Goal: Task Accomplishment & Management: Complete application form

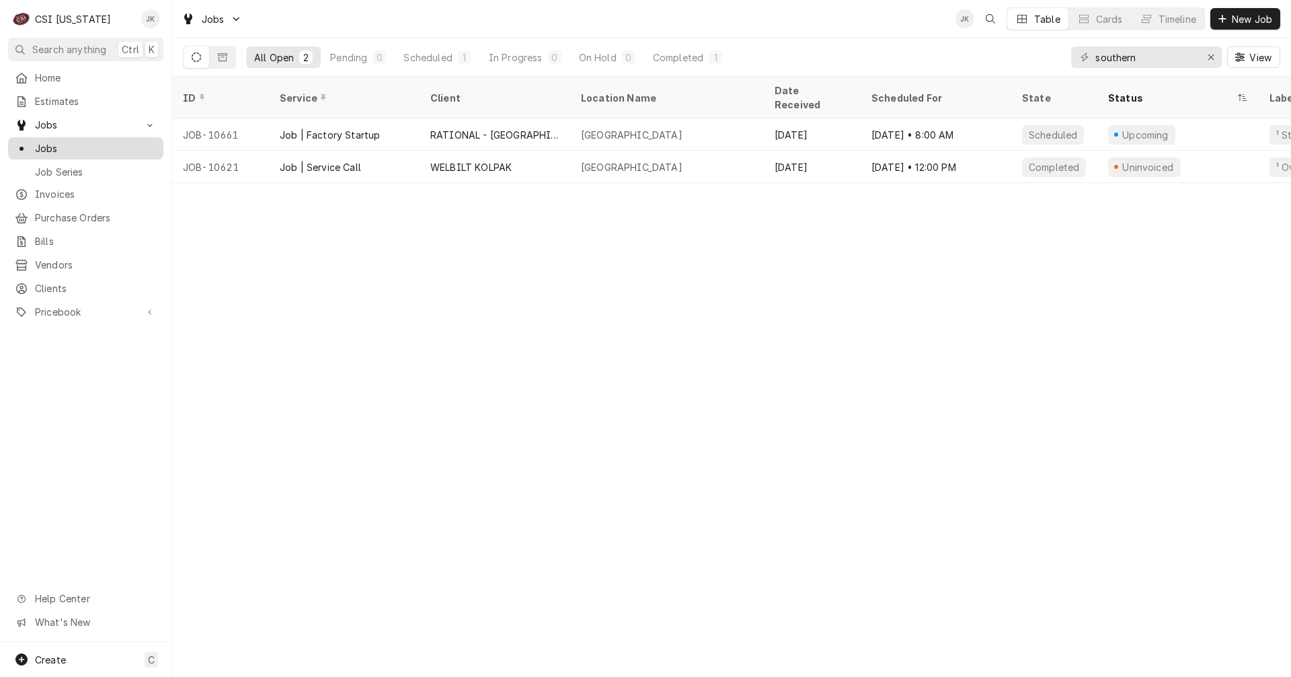
click at [54, 147] on span "Jobs" at bounding box center [96, 148] width 122 height 14
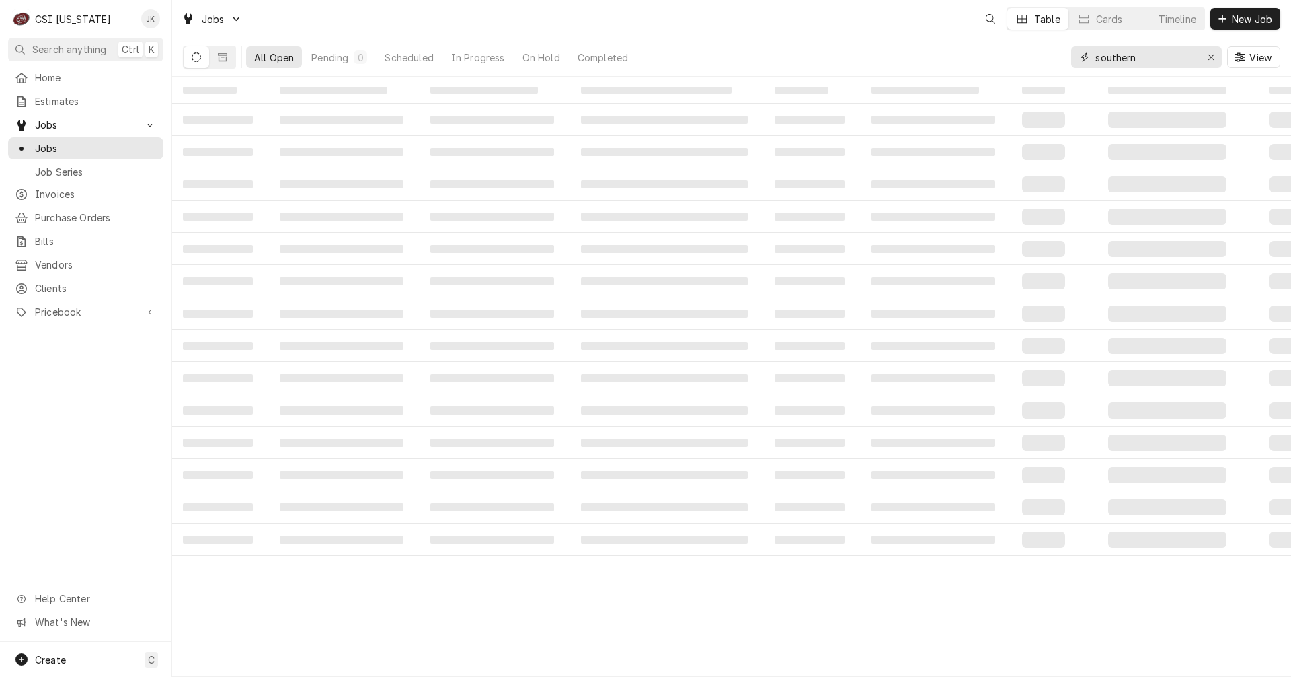
click at [1065, 55] on div "All Open Pending 0 Scheduled In Progress On Hold Completed southern View" at bounding box center [732, 57] width 1098 height 38
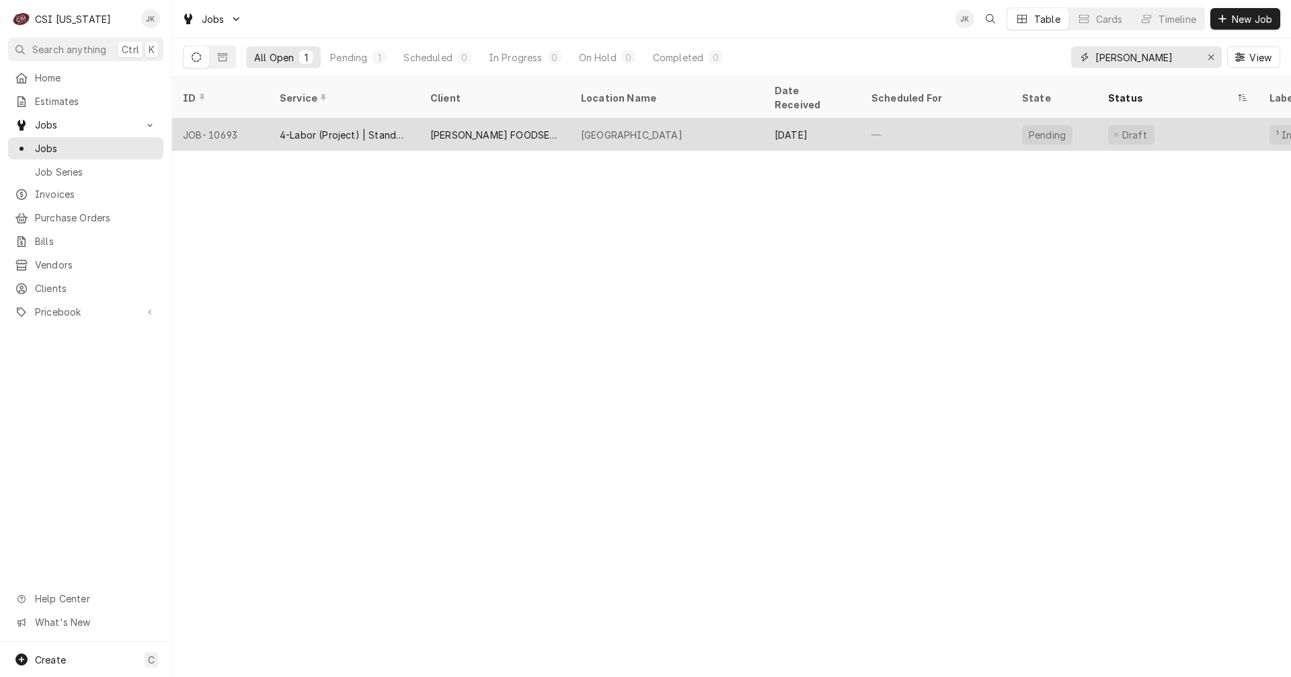
type input "grayson"
click at [533, 118] on div "[PERSON_NAME] FOODSERVICE" at bounding box center [495, 134] width 151 height 32
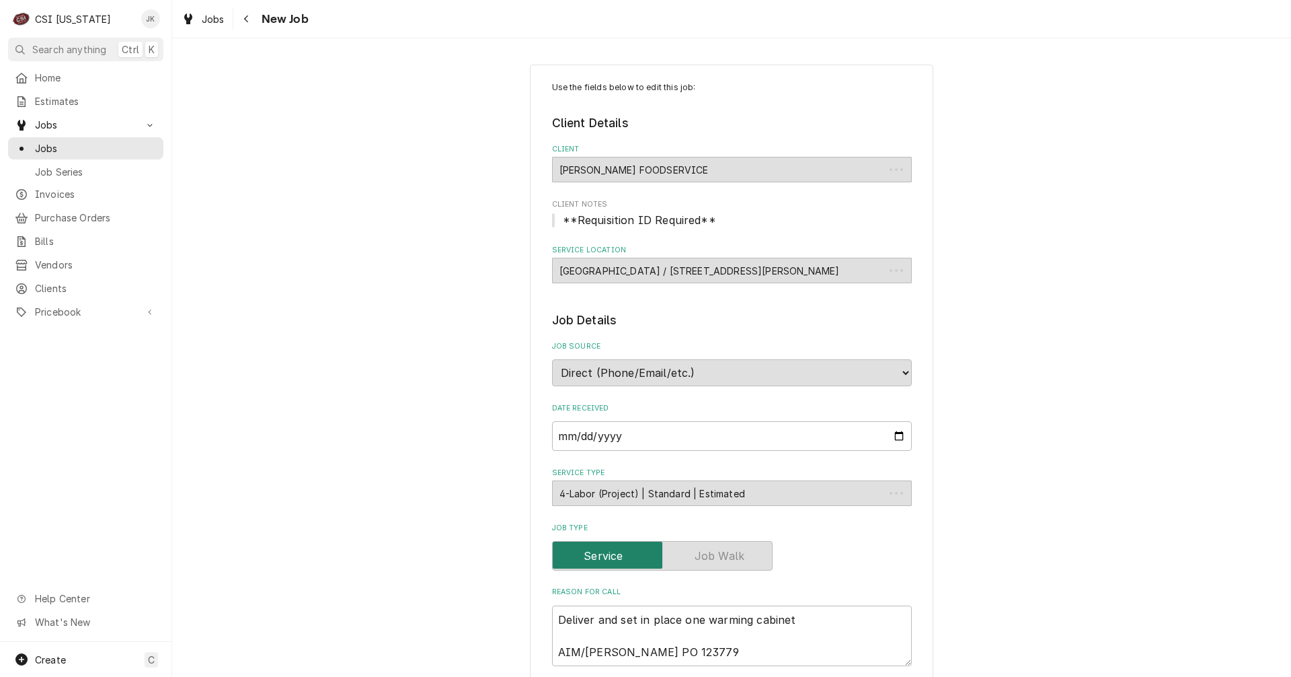
type textarea "x"
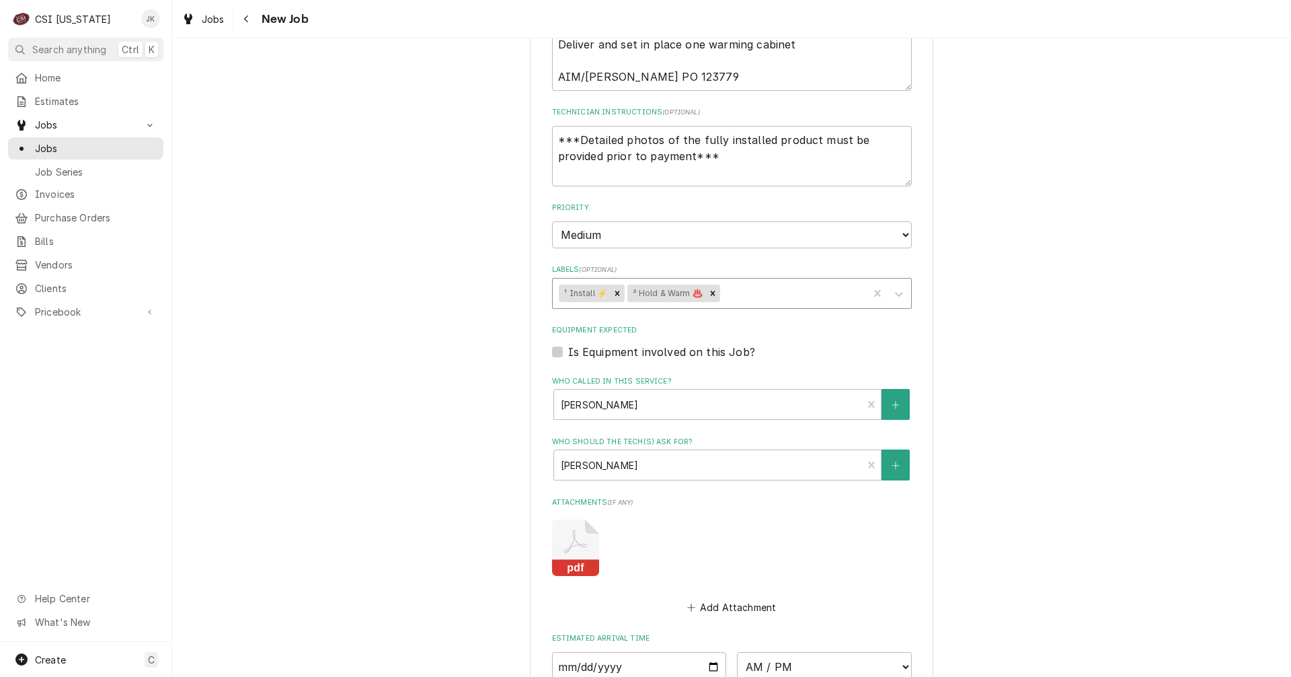
scroll to position [605, 0]
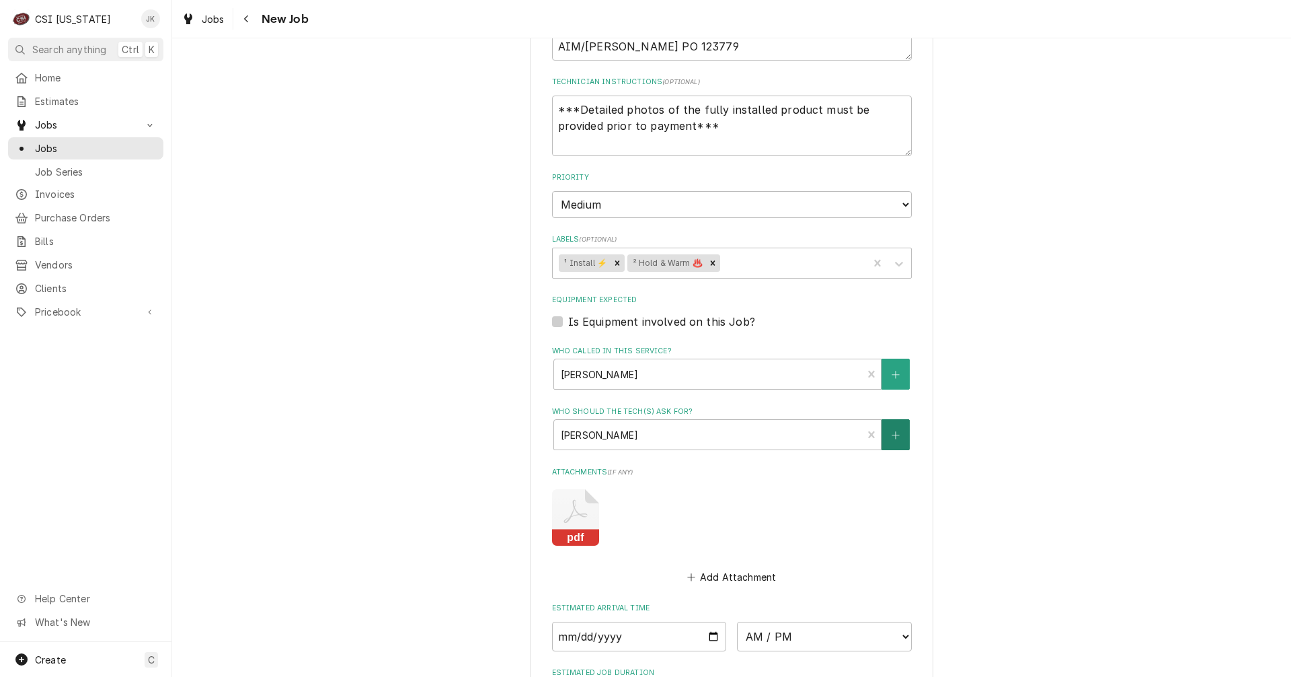
click at [892, 435] on icon "Create New Contact" at bounding box center [895, 434] width 7 height 7
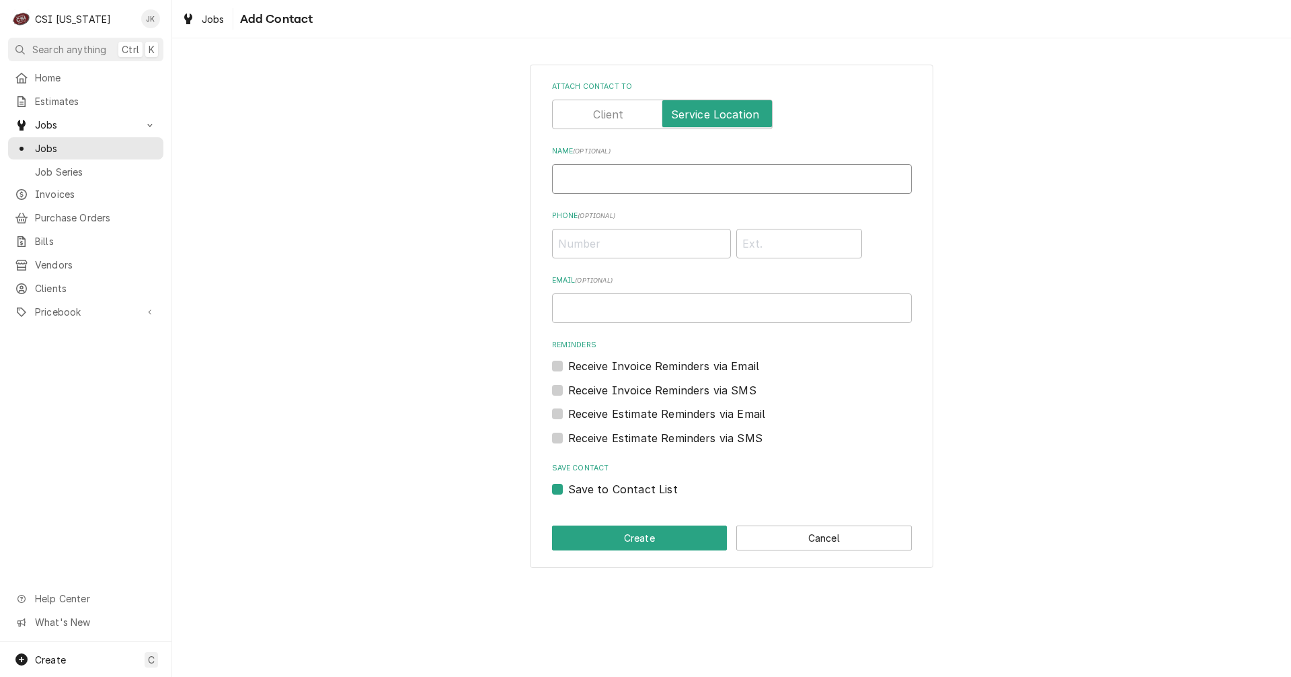
click at [641, 176] on input "Name ( optional )" at bounding box center [732, 179] width 360 height 30
type input "[PERSON_NAME]"
click at [557, 241] on input "Phone ( optional )" at bounding box center [641, 244] width 179 height 30
type input "[PHONE_NUMBER]"
click at [661, 531] on button "Create" at bounding box center [640, 537] width 176 height 25
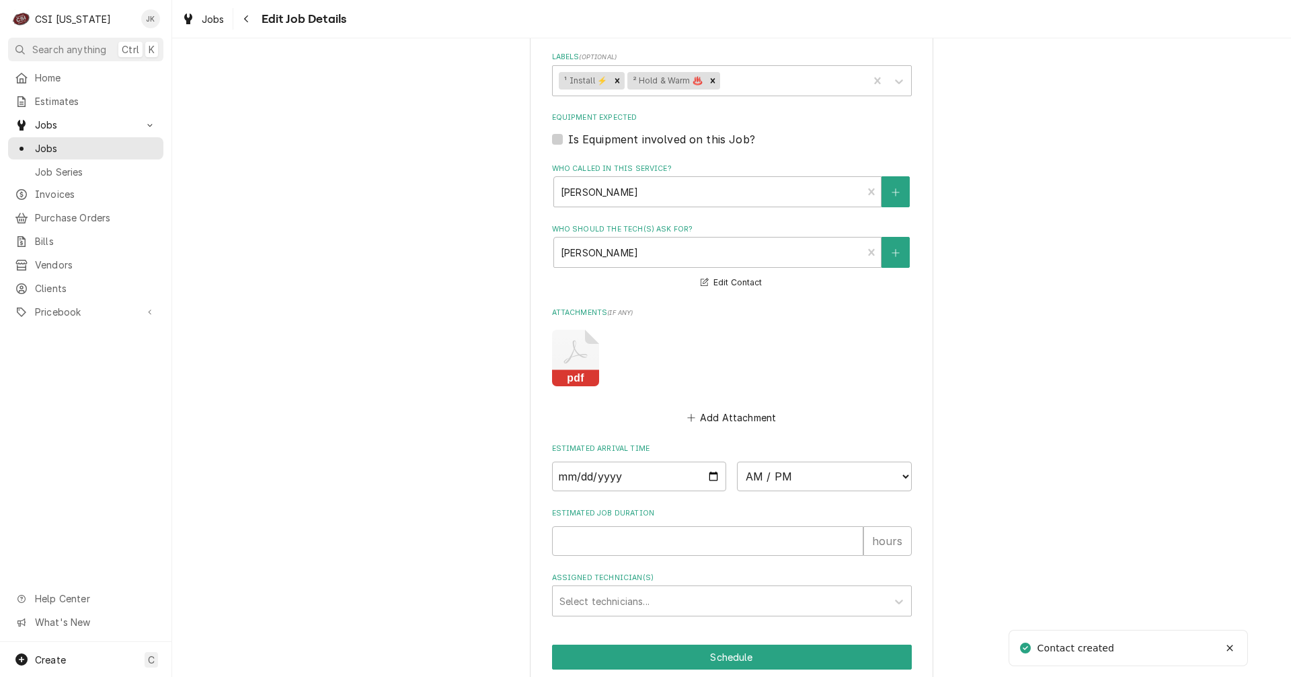
scroll to position [878, 0]
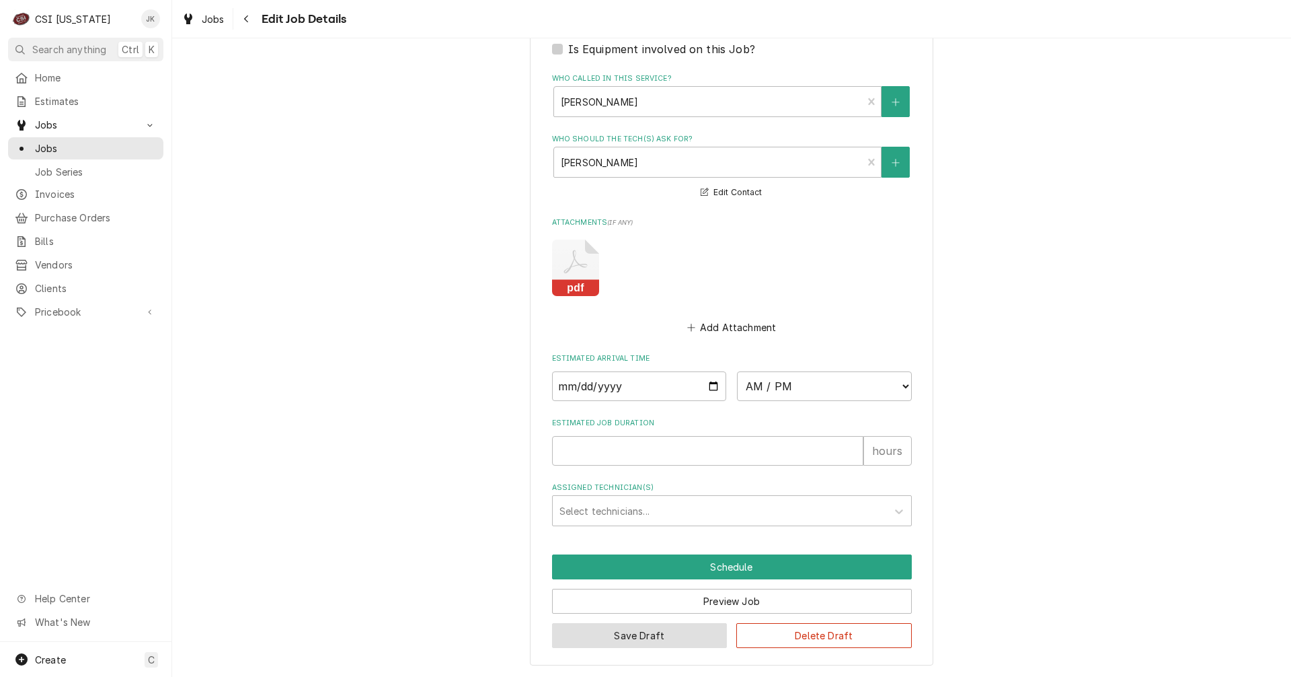
click at [679, 629] on button "Save Draft" at bounding box center [640, 635] width 176 height 25
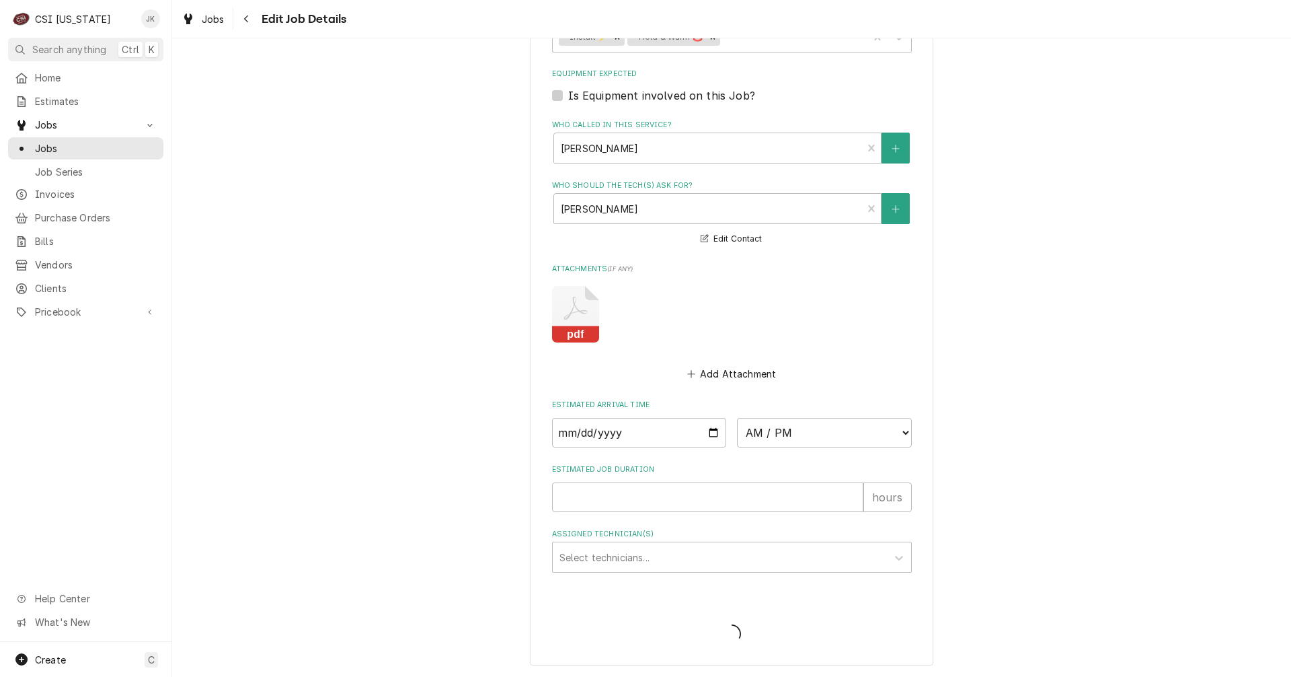
type textarea "x"
